Goal: Task Accomplishment & Management: Manage account settings

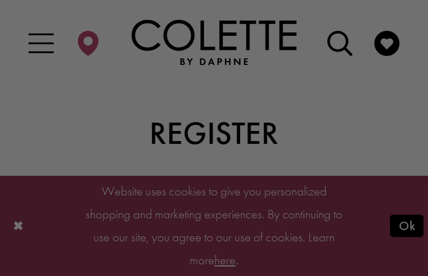
type input "**********"
type input "********"
